Goal: Information Seeking & Learning: Find contact information

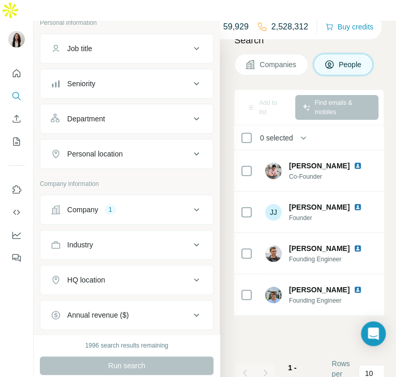
scroll to position [104, 0]
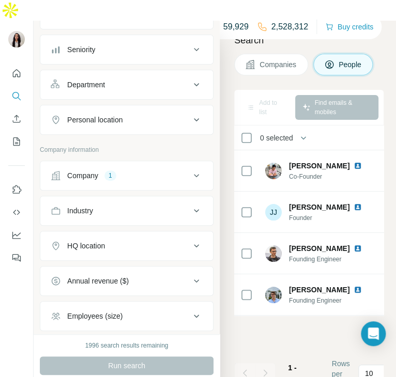
click at [126, 163] on button "Company 1" at bounding box center [126, 175] width 173 height 25
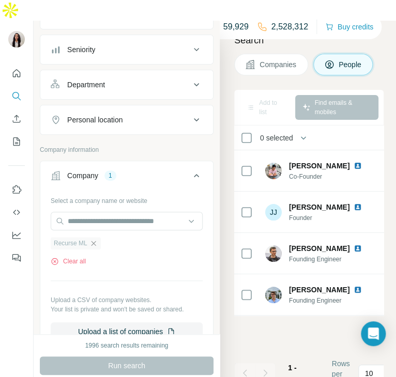
click at [93, 239] on icon "button" at bounding box center [93, 243] width 8 height 8
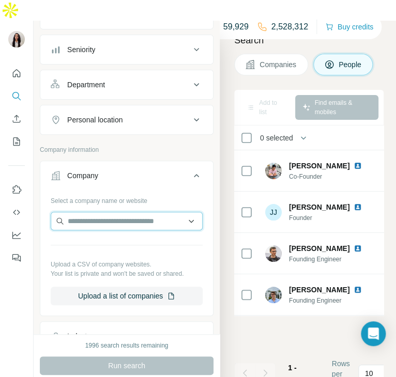
click at [80, 212] on input "text" at bounding box center [127, 221] width 152 height 19
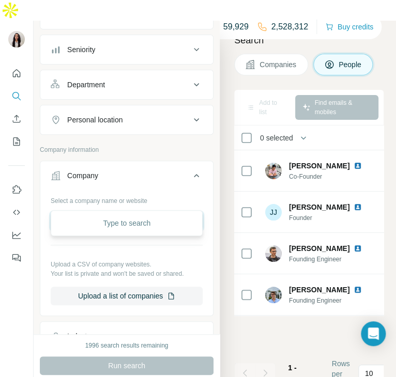
type input "*"
paste input "**********"
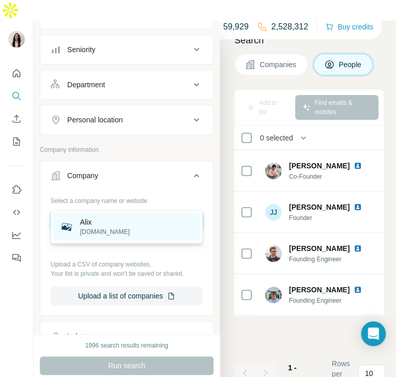
type input "**********"
click at [99, 224] on p "Alix" at bounding box center [105, 222] width 50 height 10
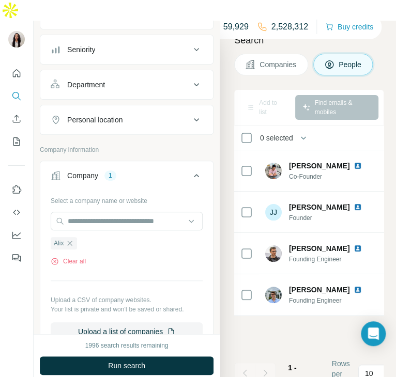
scroll to position [161, 0]
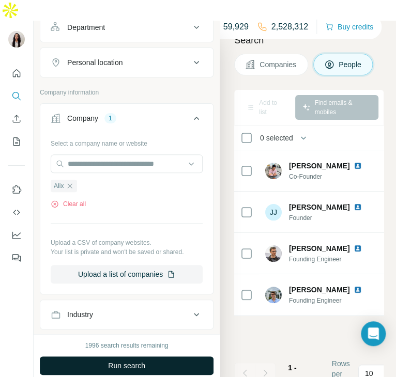
click at [128, 361] on span "Run search" at bounding box center [126, 366] width 37 height 10
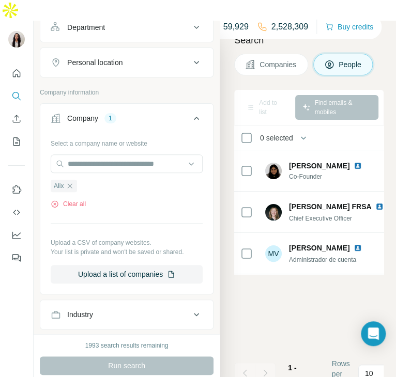
scroll to position [0, 0]
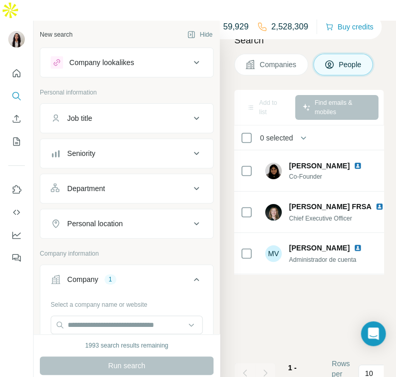
click at [192, 30] on icon "button" at bounding box center [191, 34] width 8 height 8
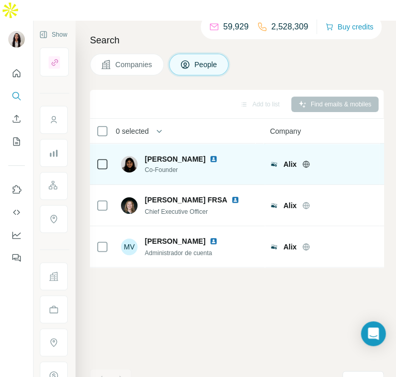
click at [209, 155] on img at bounding box center [213, 159] width 8 height 8
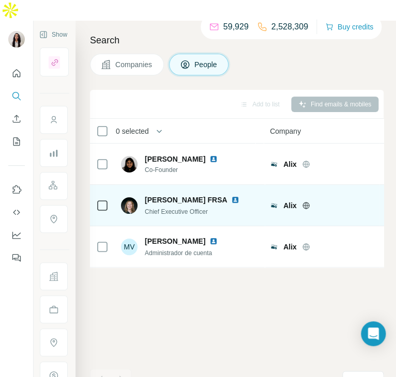
click at [231, 196] on img at bounding box center [235, 200] width 8 height 8
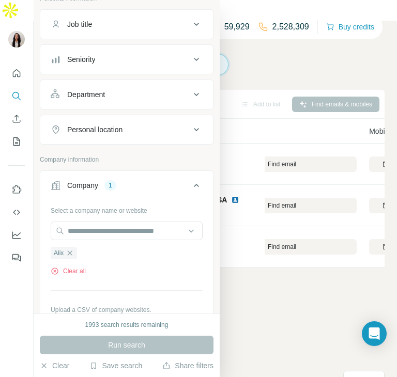
scroll to position [96, 0]
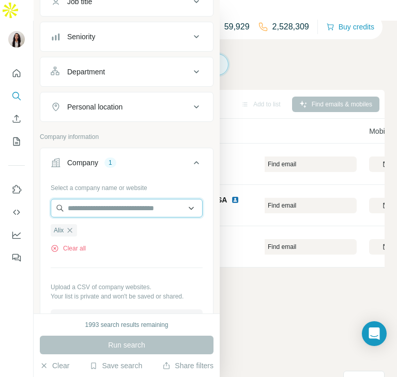
click at [157, 212] on input "text" at bounding box center [127, 208] width 152 height 19
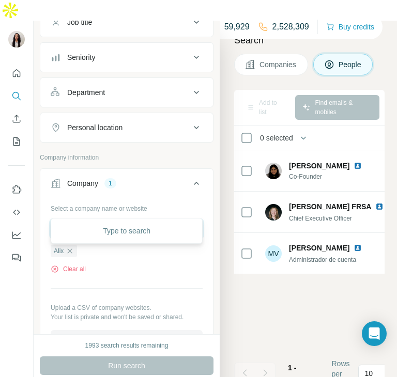
paste input "*********"
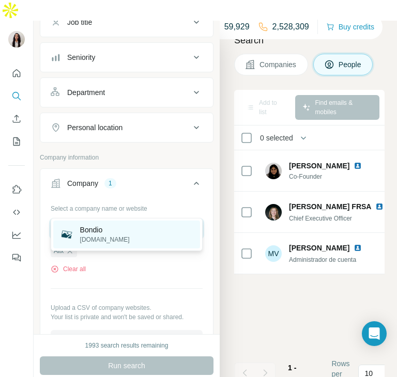
type input "*********"
click at [148, 232] on div "Bondio [DOMAIN_NAME]" at bounding box center [126, 235] width 147 height 28
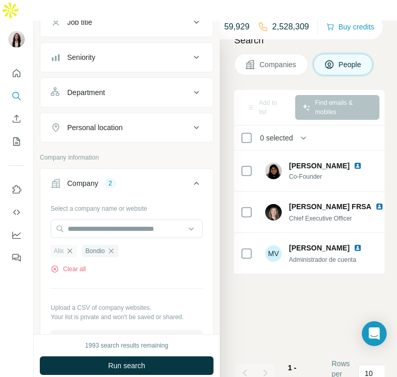
click at [70, 247] on icon "button" at bounding box center [70, 251] width 8 height 8
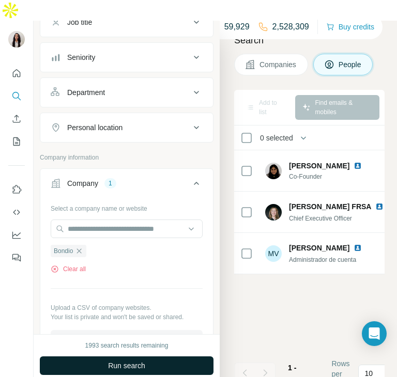
click at [123, 361] on span "Run search" at bounding box center [126, 366] width 37 height 10
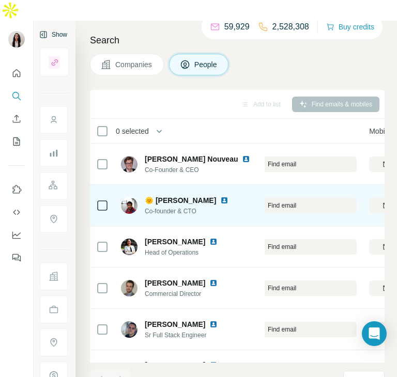
click at [220, 196] on img at bounding box center [224, 200] width 8 height 8
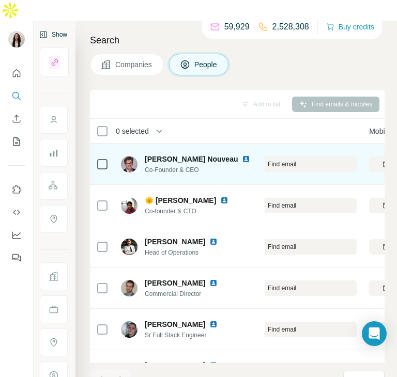
click at [242, 155] on img at bounding box center [246, 159] width 8 height 8
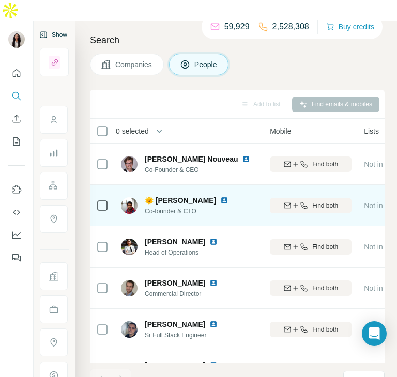
scroll to position [0, 298]
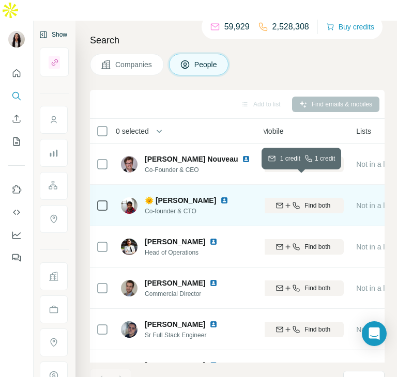
click at [292, 201] on icon "button" at bounding box center [296, 205] width 8 height 8
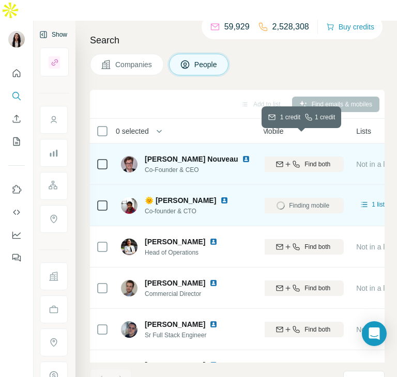
click at [294, 160] on icon "button" at bounding box center [296, 164] width 8 height 8
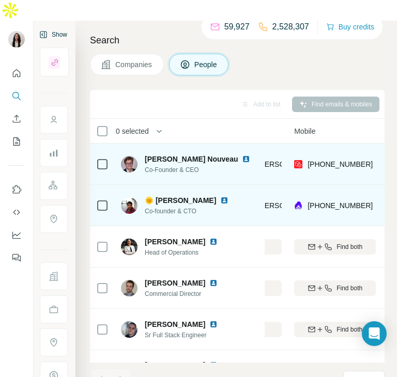
scroll to position [0, 263]
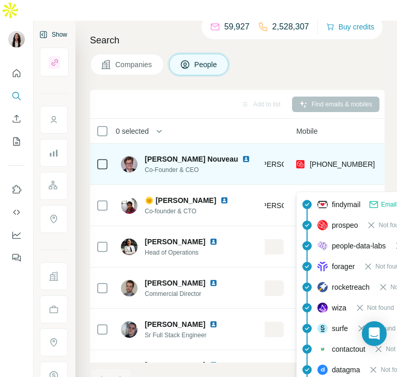
click at [324, 201] on span "[PHONE_NUMBER]" at bounding box center [341, 205] width 65 height 8
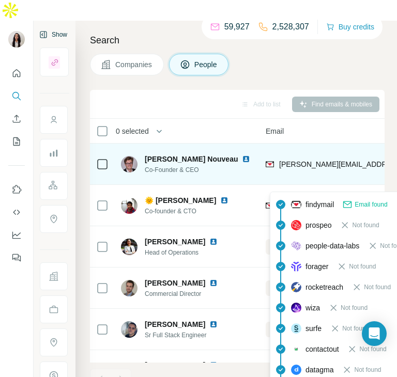
scroll to position [0, 114]
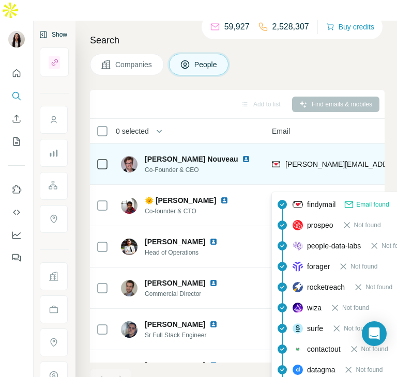
drag, startPoint x: 354, startPoint y: 186, endPoint x: 286, endPoint y: 187, distance: 68.2
click at [286, 191] on div "[PERSON_NAME][EMAIL_ADDRESS][PERSON_NAME][DOMAIN_NAME]" at bounding box center [353, 205] width 162 height 28
copy span "[PERSON_NAME][EMAIL_ADDRESS][PERSON_NAME][DOMAIN_NAME]"
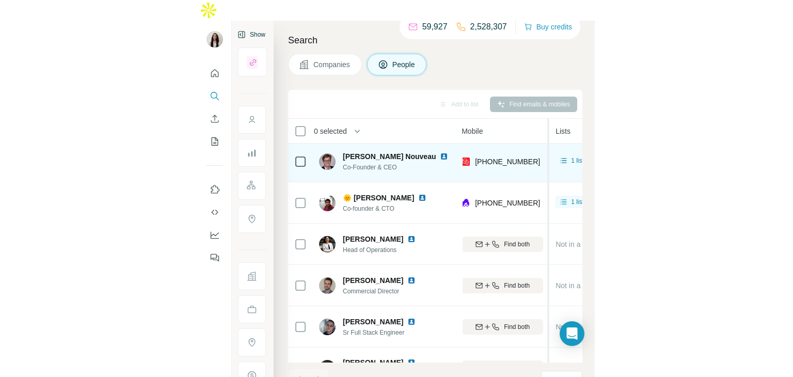
scroll to position [3, 294]
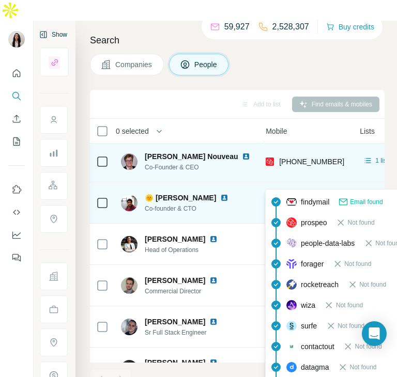
drag, startPoint x: 337, startPoint y: 179, endPoint x: 279, endPoint y: 183, distance: 58.0
click at [279, 189] on div "[PHONE_NUMBER]" at bounding box center [307, 203] width 82 height 28
copy span "[PHONE_NUMBER]"
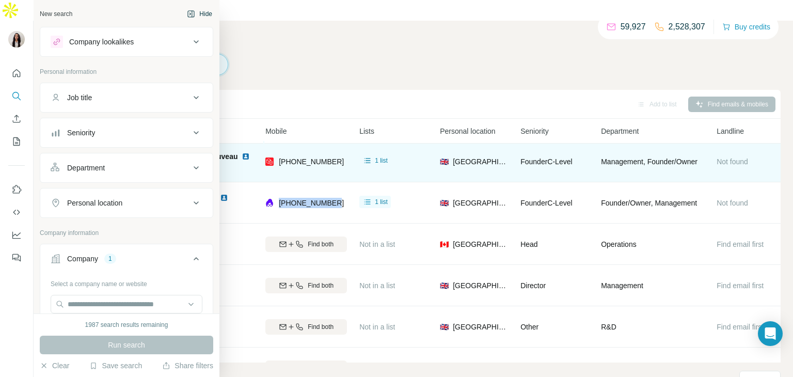
scroll to position [113, 0]
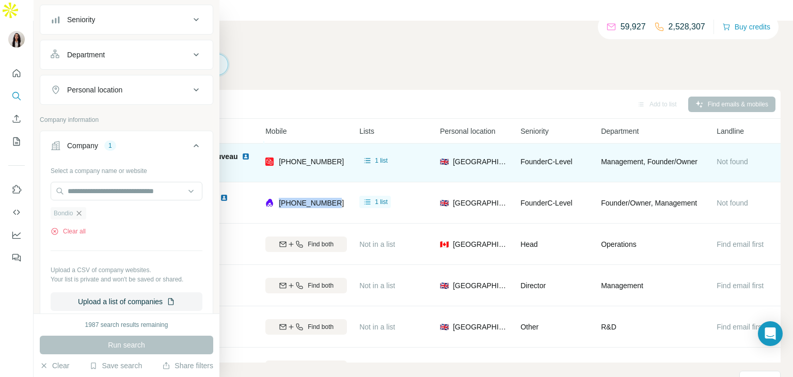
click at [81, 211] on icon "button" at bounding box center [79, 213] width 5 height 5
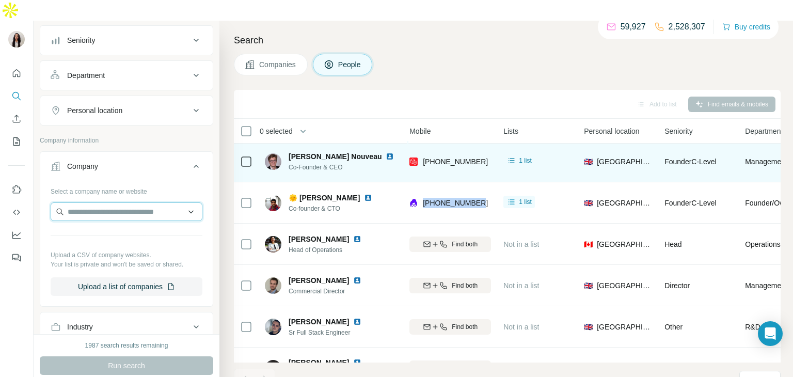
click at [91, 202] on input "text" at bounding box center [127, 211] width 152 height 19
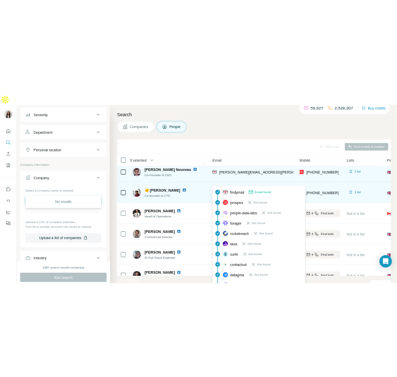
scroll to position [9, 105]
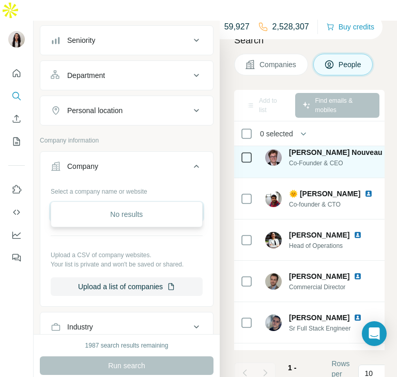
type input "**********"
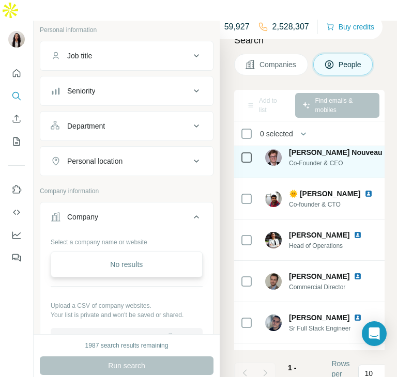
scroll to position [0, 0]
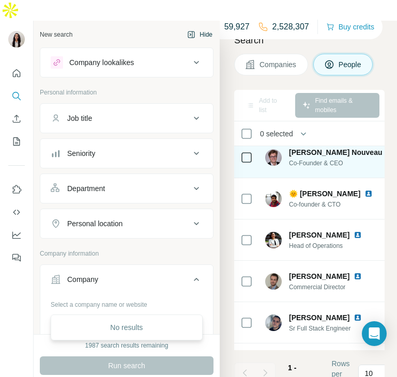
click at [199, 27] on button "Hide" at bounding box center [200, 34] width 40 height 15
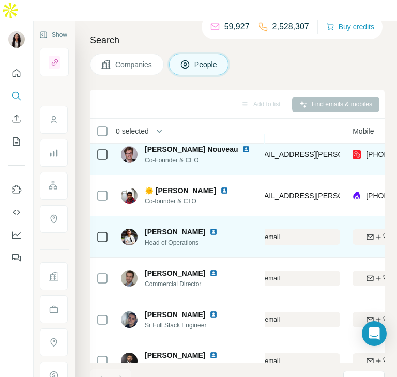
scroll to position [10, 208]
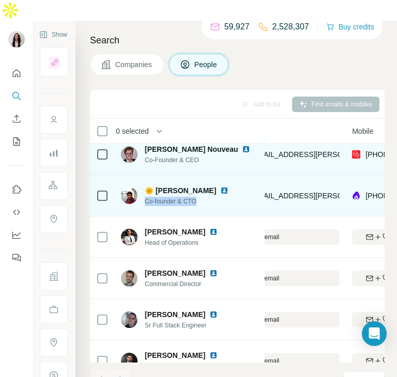
drag, startPoint x: 206, startPoint y: 183, endPoint x: 143, endPoint y: 181, distance: 63.0
click at [143, 185] on div "🌞 [PERSON_NAME] Co-founder & CTO" at bounding box center [181, 195] width 120 height 21
copy span "Co-founder & CTO"
click at [220, 186] on img at bounding box center [224, 190] width 8 height 8
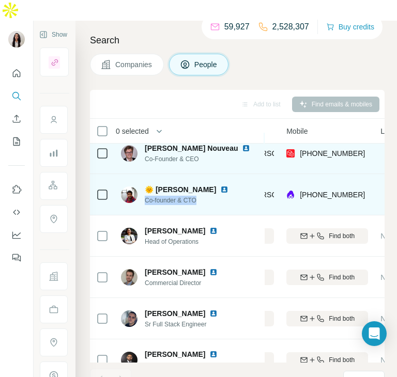
scroll to position [11, 266]
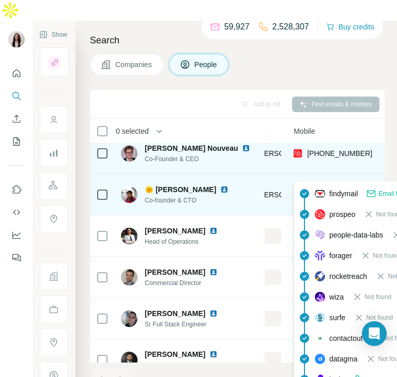
drag, startPoint x: 372, startPoint y: 171, endPoint x: 306, endPoint y: 177, distance: 65.9
click at [306, 180] on div "[PHONE_NUMBER]" at bounding box center [334, 194] width 82 height 28
copy span "[PHONE_NUMBER]"
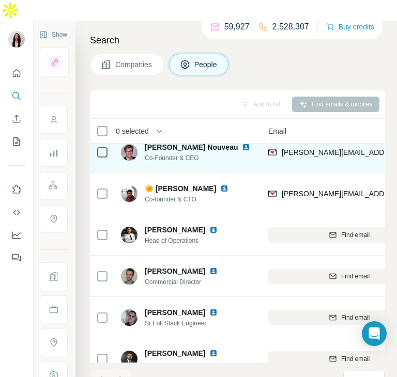
scroll to position [12, 118]
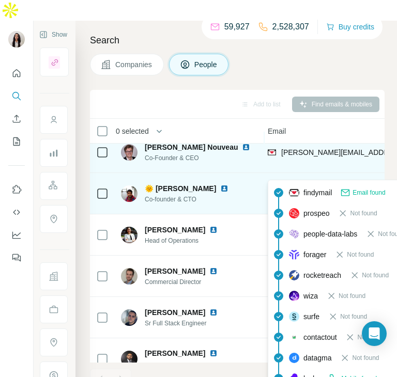
drag, startPoint x: 356, startPoint y: 172, endPoint x: 282, endPoint y: 173, distance: 73.9
click at [282, 179] on div "[PERSON_NAME][EMAIL_ADDRESS][PERSON_NAME][DOMAIN_NAME]" at bounding box center [349, 193] width 162 height 28
copy span "[PERSON_NAME][EMAIL_ADDRESS][PERSON_NAME][DOMAIN_NAME]"
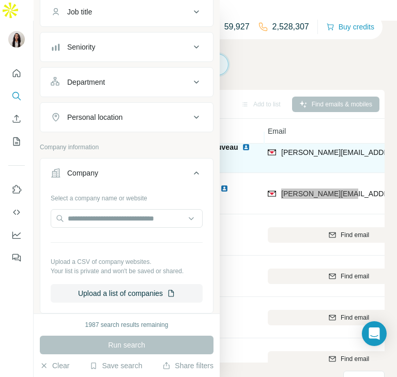
scroll to position [92, 0]
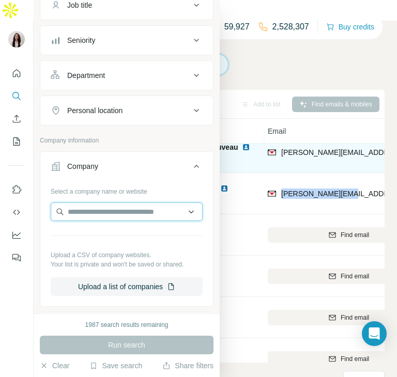
click at [100, 219] on input "text" at bounding box center [127, 211] width 152 height 19
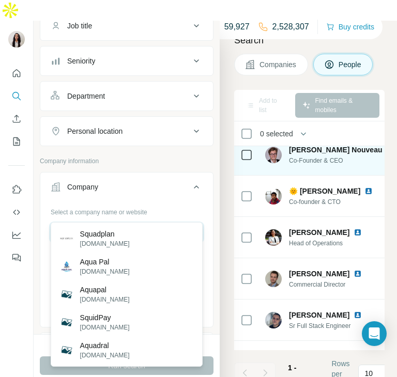
paste input "*****"
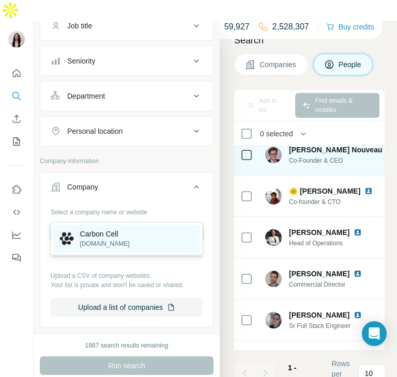
type input "**********"
click at [106, 238] on p "Carbon Cell" at bounding box center [105, 234] width 50 height 10
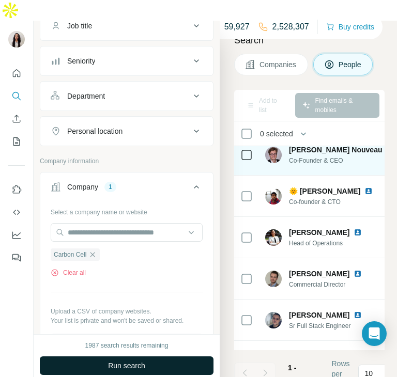
click at [123, 361] on span "Run search" at bounding box center [126, 366] width 37 height 10
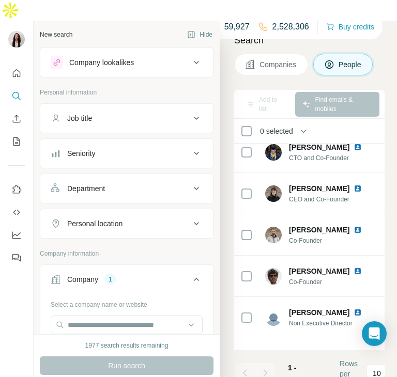
click at [192, 30] on icon "button" at bounding box center [191, 34] width 8 height 8
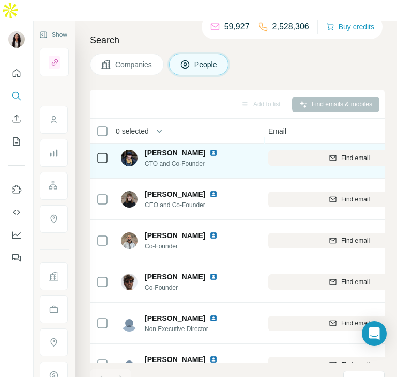
scroll to position [7, 118]
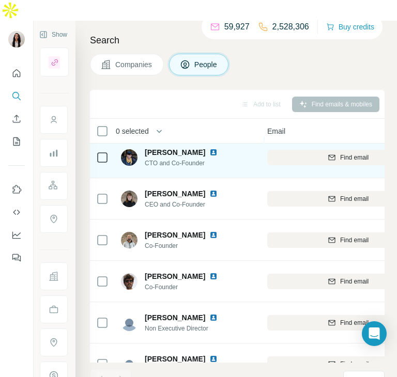
click at [209, 148] on img at bounding box center [213, 152] width 8 height 8
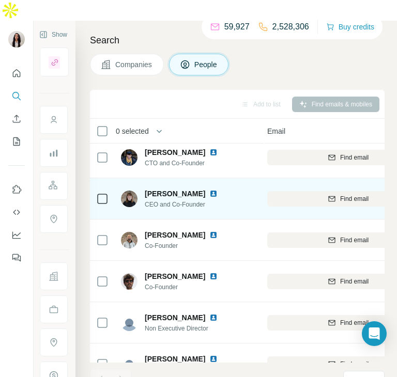
click at [209, 190] on img at bounding box center [213, 194] width 8 height 8
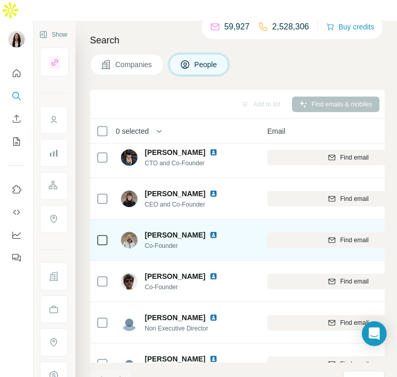
click at [216, 231] on img at bounding box center [213, 235] width 8 height 8
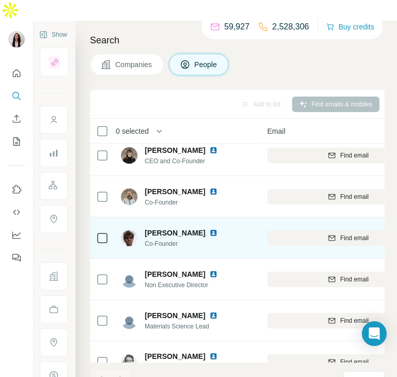
click at [209, 229] on img at bounding box center [213, 233] width 8 height 8
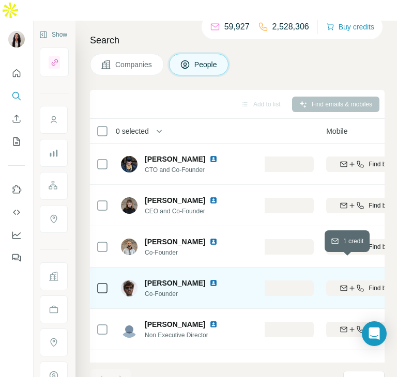
scroll to position [0, 241]
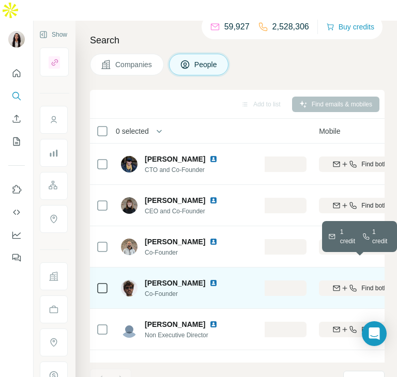
click at [333, 284] on icon "button" at bounding box center [336, 288] width 8 height 8
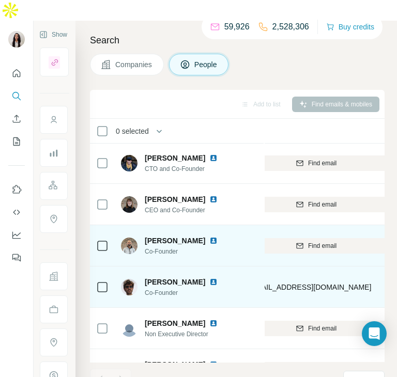
scroll to position [1, 148]
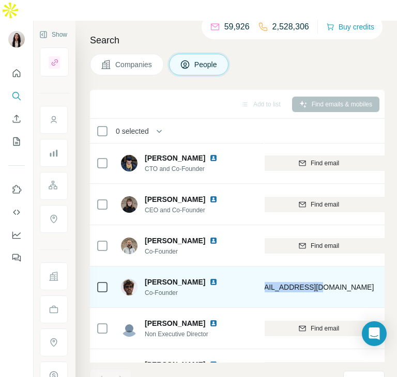
drag, startPoint x: 317, startPoint y: 269, endPoint x: 256, endPoint y: 268, distance: 61.0
click at [0, 0] on tr "[PERSON_NAME] Co-Founder Carbon Cell [EMAIL_ADDRESS][DOMAIN_NAME] Mobile not fo…" at bounding box center [0, 0] width 0 height 0
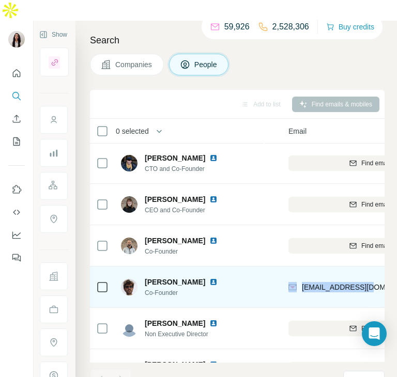
scroll to position [1, 93]
click at [372, 273] on div "[EMAIL_ADDRESS][DOMAIN_NAME]" at bounding box center [373, 287] width 162 height 28
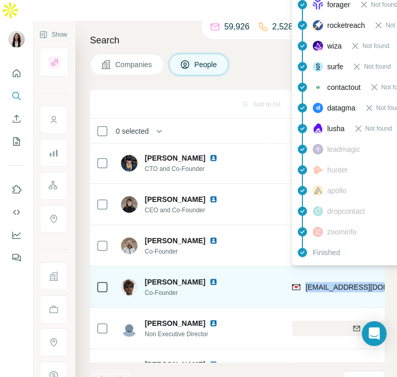
drag, startPoint x: 372, startPoint y: 269, endPoint x: 305, endPoint y: 269, distance: 67.2
click at [305, 273] on div "[EMAIL_ADDRESS][DOMAIN_NAME]" at bounding box center [373, 287] width 162 height 28
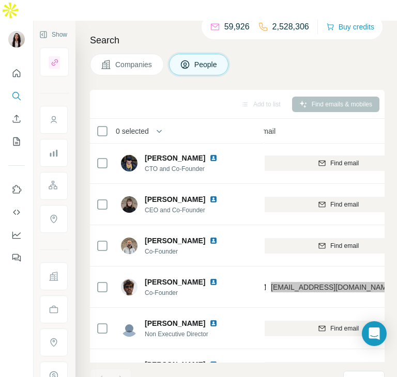
scroll to position [1, 121]
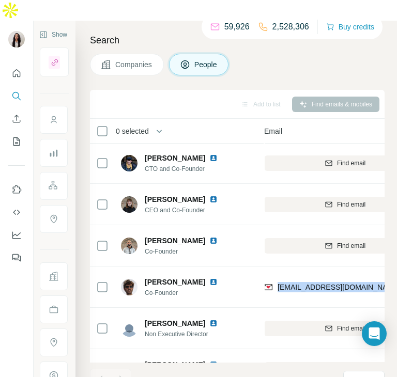
click at [289, 274] on div "[EMAIL_ADDRESS][DOMAIN_NAME]" at bounding box center [345, 287] width 162 height 28
